Goal: Information Seeking & Learning: Learn about a topic

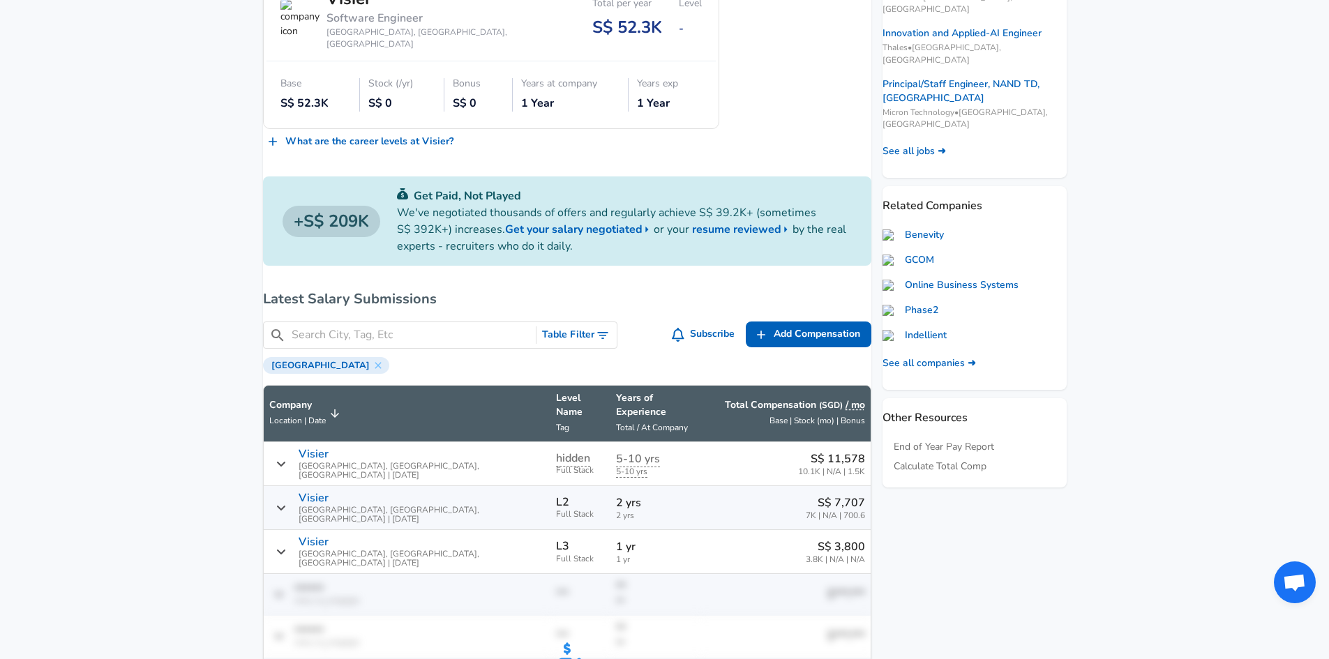
scroll to position [558, 0]
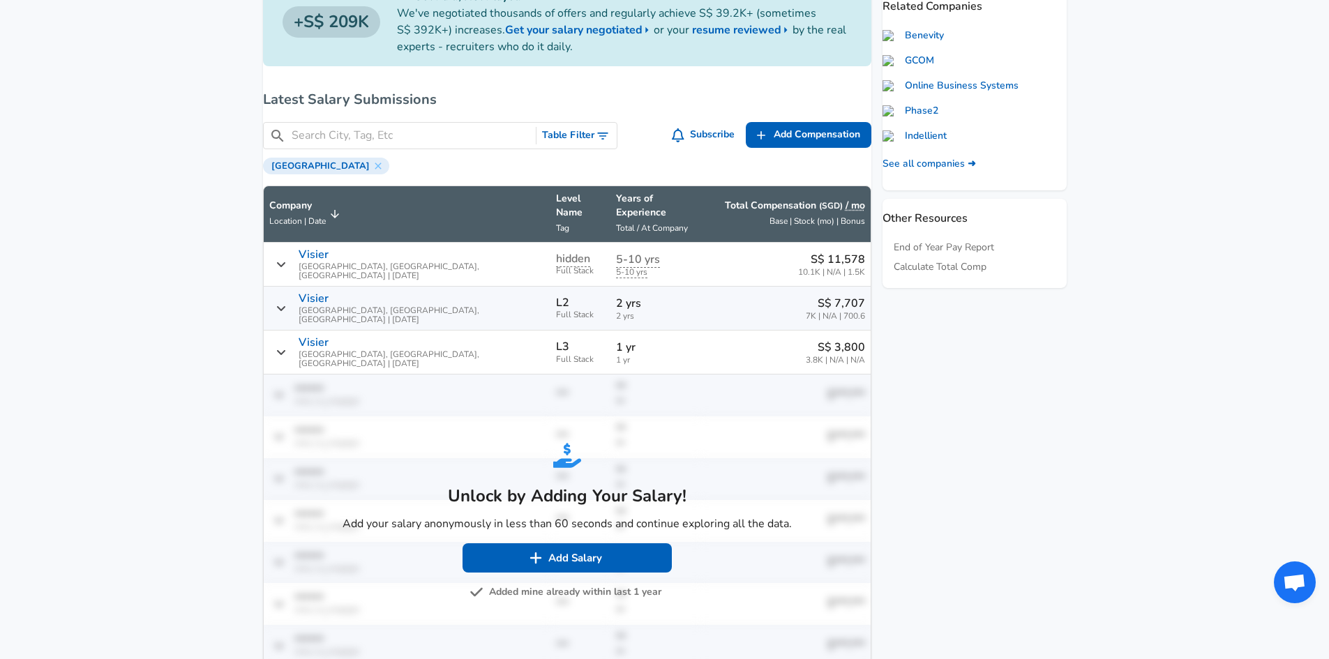
click at [589, 584] on button "Added mine already within last 1 year" at bounding box center [566, 592] width 189 height 17
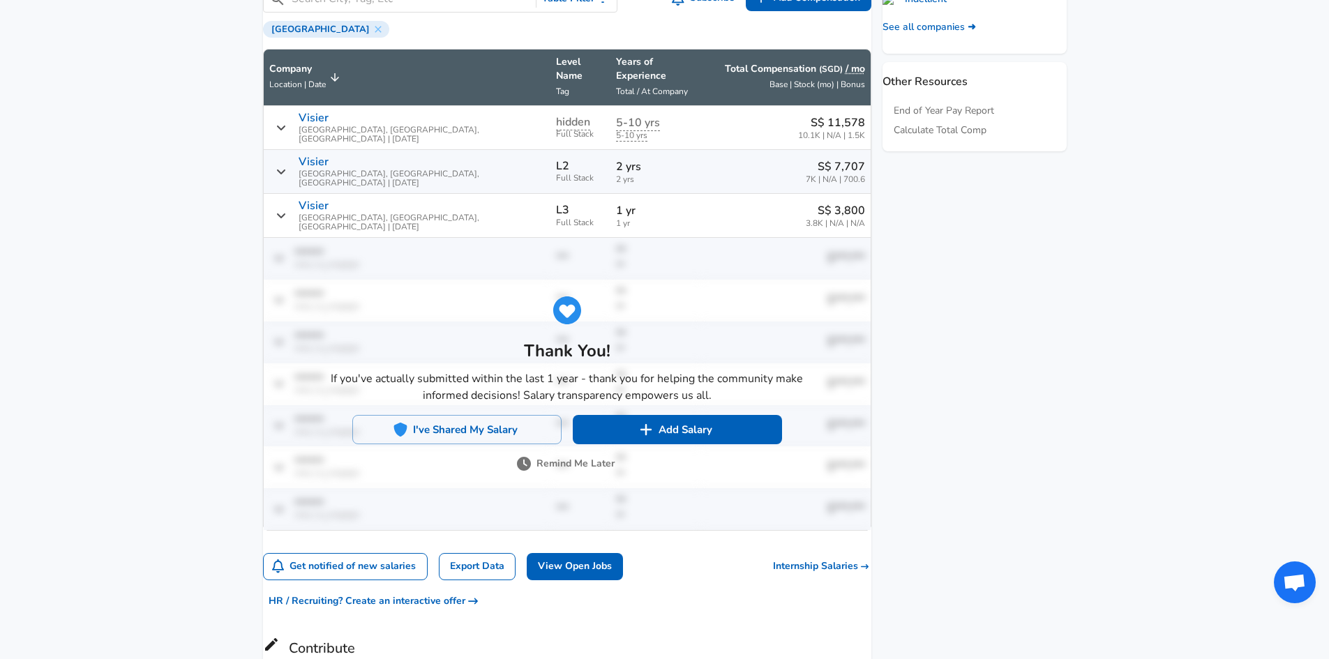
scroll to position [698, 0]
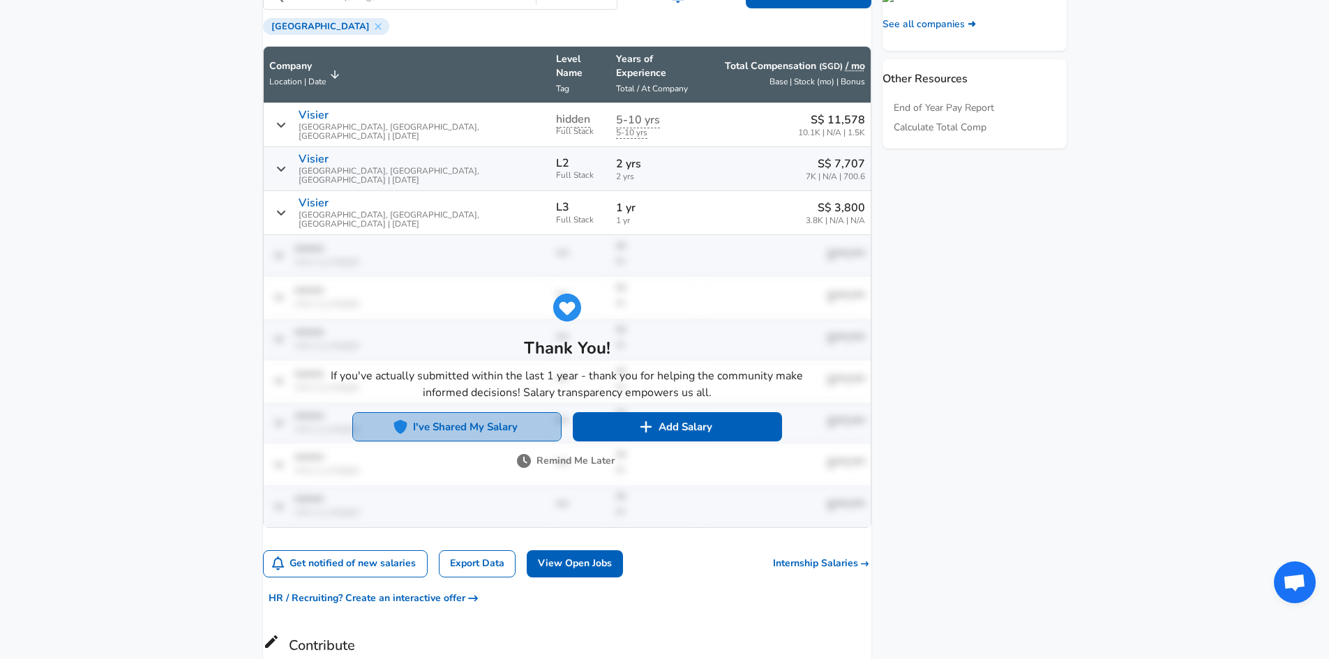
click at [477, 412] on button "I've Shared My Salary" at bounding box center [456, 426] width 209 height 29
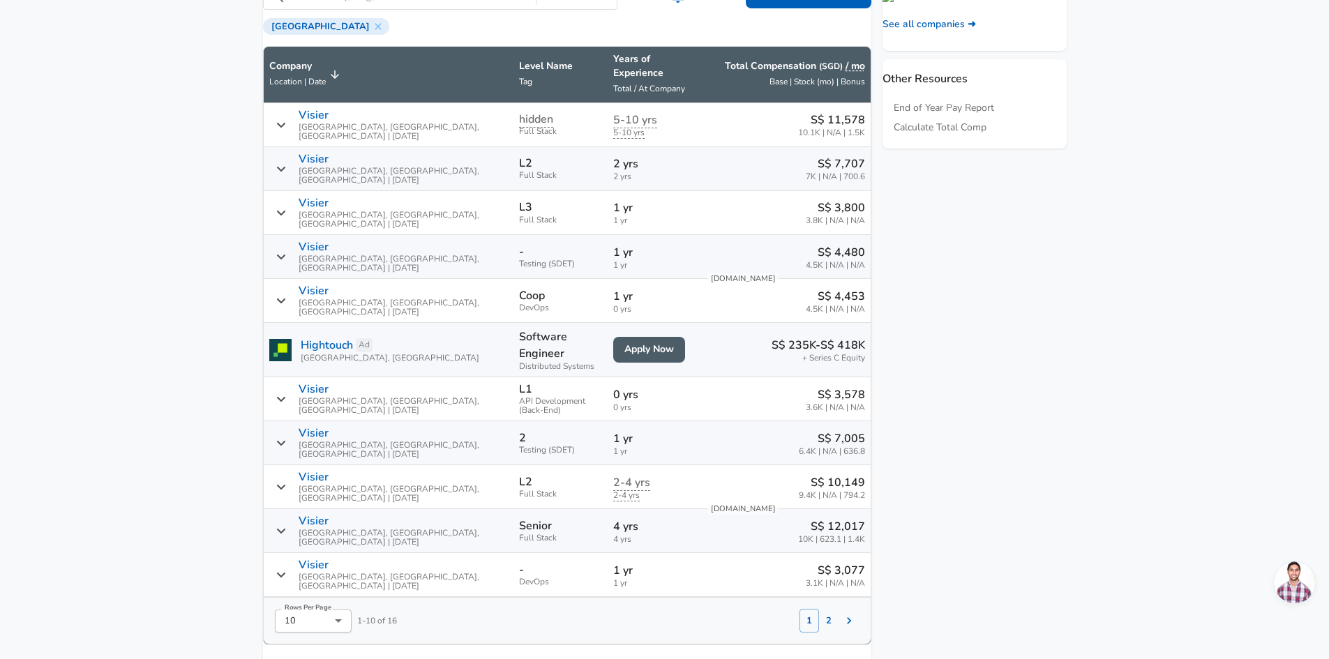
click at [819, 609] on button "2" at bounding box center [829, 621] width 20 height 24
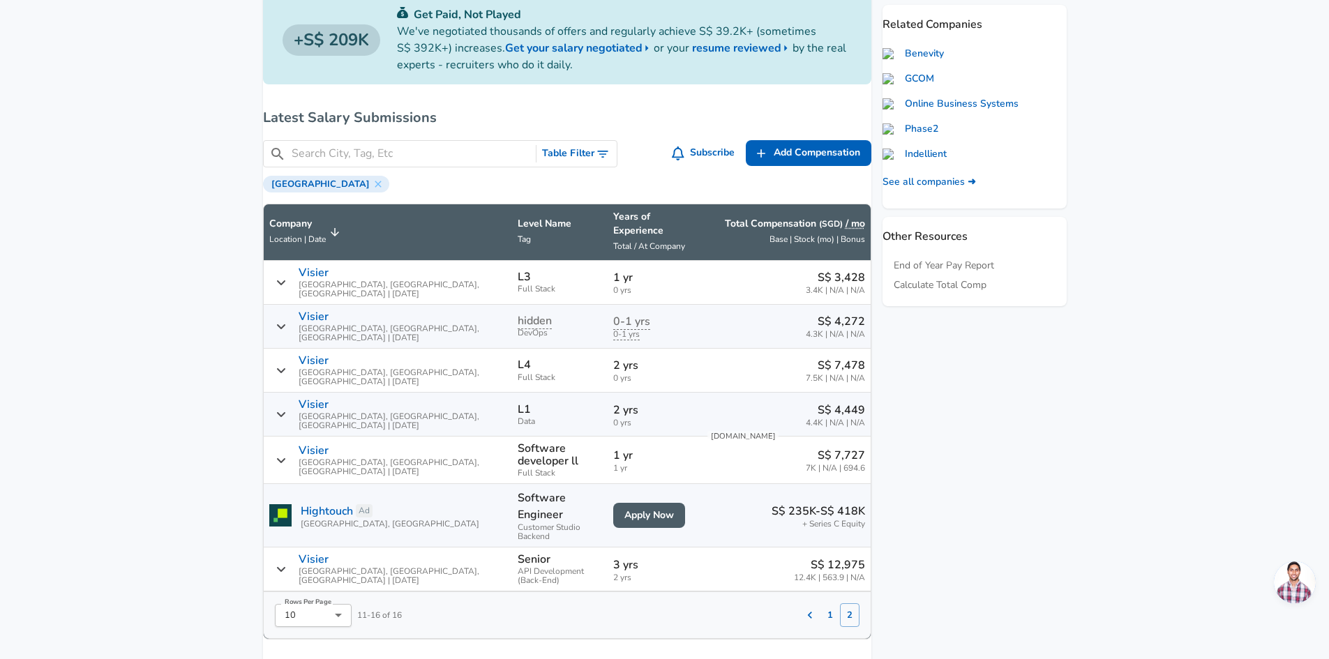
scroll to position [523, 0]
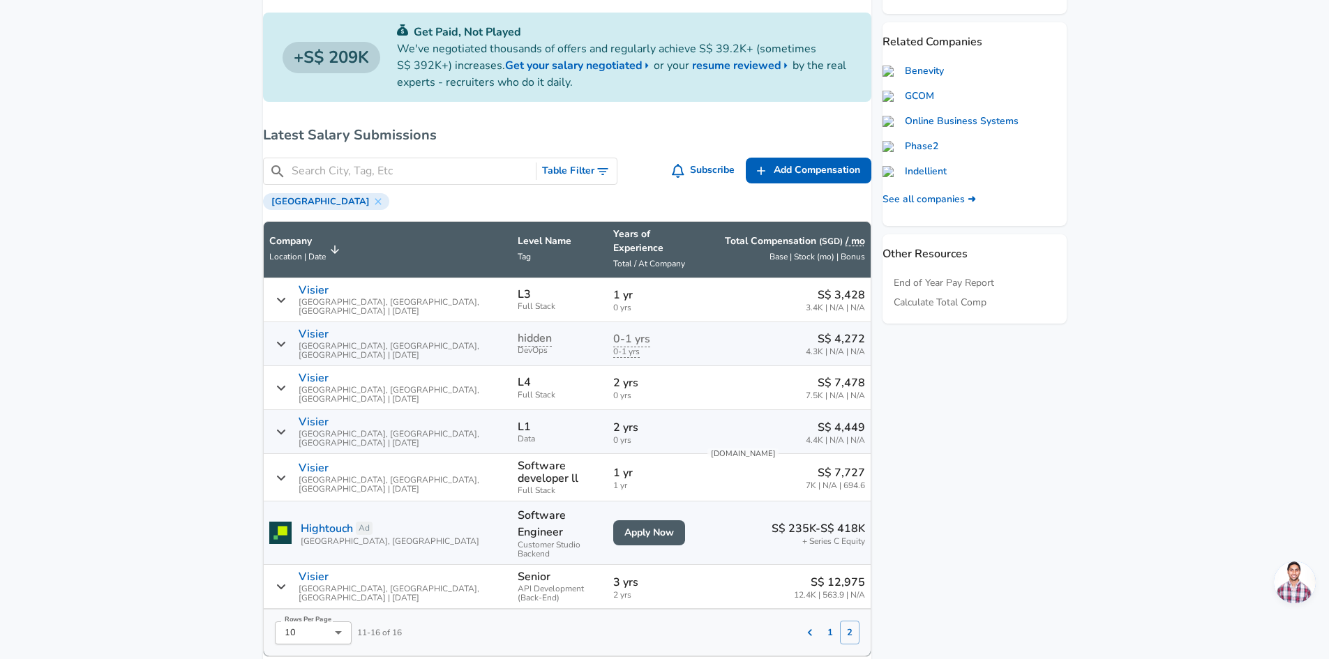
click at [803, 626] on icon "Salary Submissions" at bounding box center [810, 633] width 14 height 14
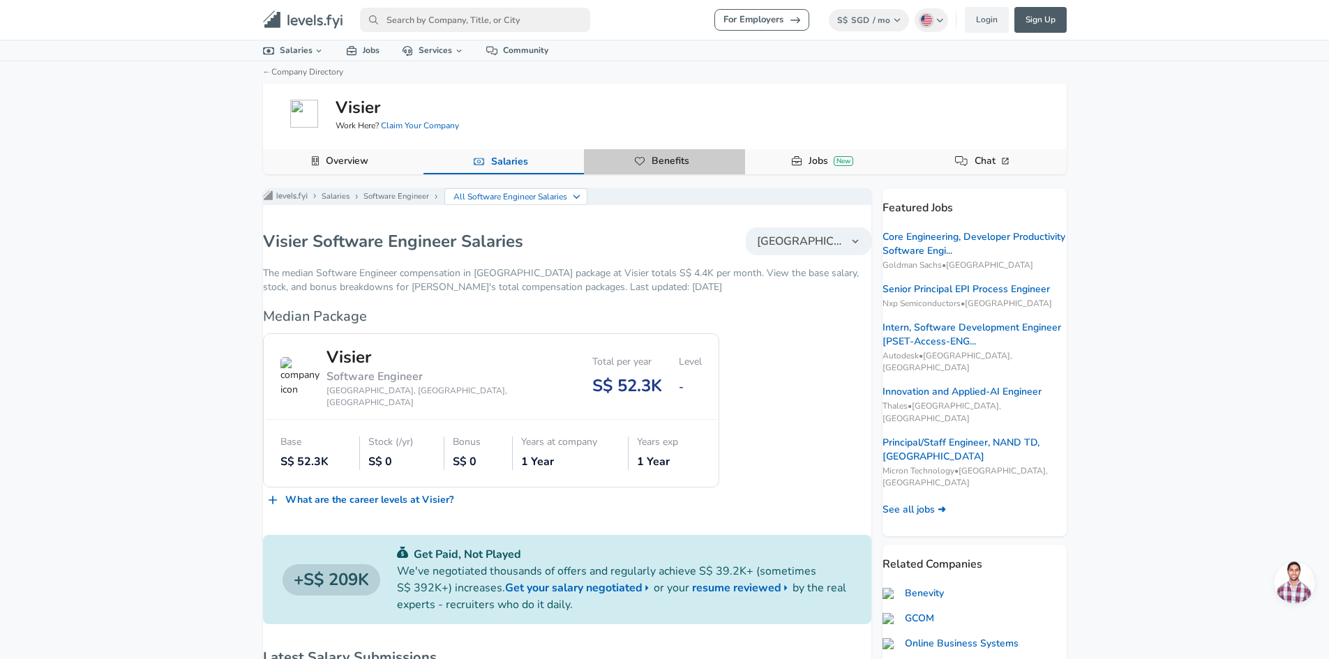
click at [674, 173] on span "Benefits" at bounding box center [665, 161] width 60 height 25
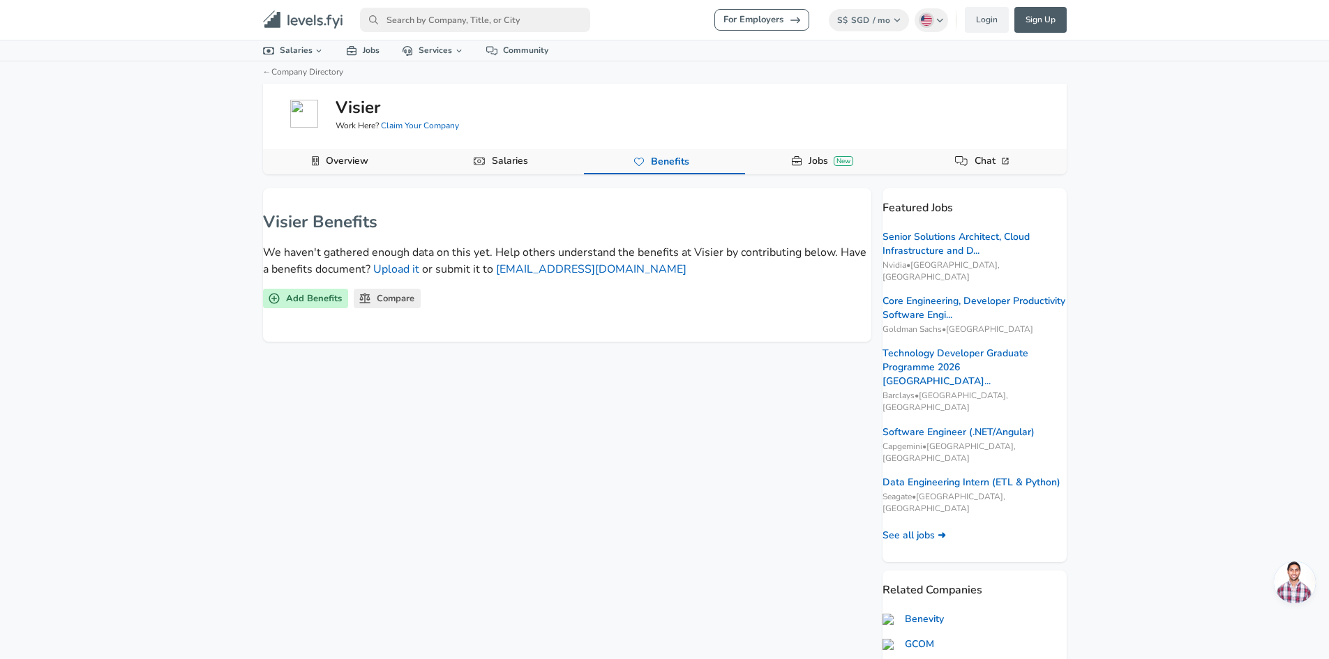
click at [369, 162] on link "Overview" at bounding box center [347, 161] width 54 height 24
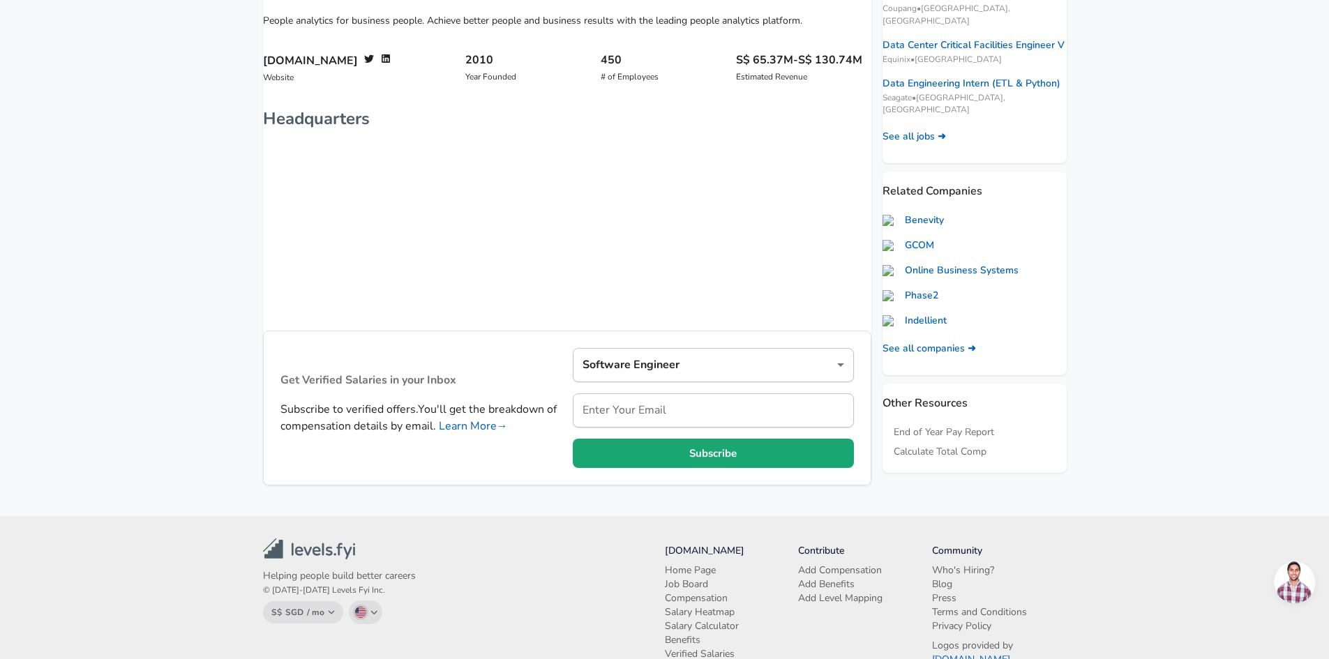
scroll to position [349, 0]
